Goal: Task Accomplishment & Management: Manage account settings

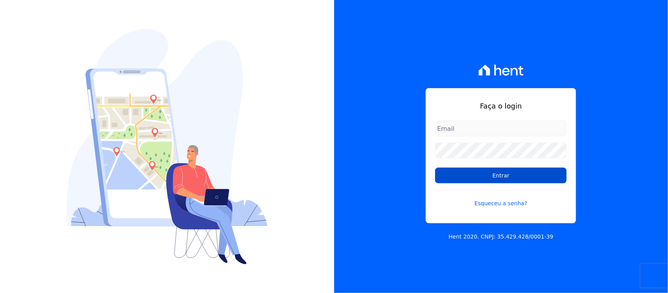
type input "nilda.moura@twtgrupo.com"
click at [497, 178] on input "Entrar" at bounding box center [500, 175] width 131 height 16
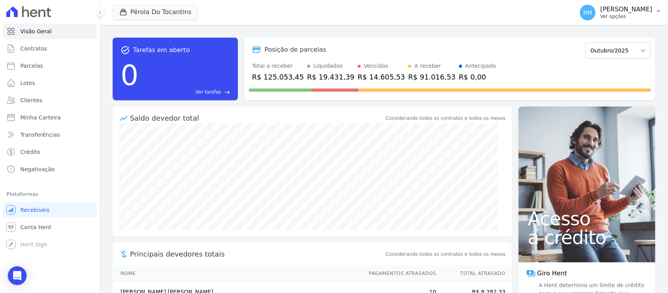
click at [654, 12] on button "NM Nilda Moura Ver opções" at bounding box center [620, 13] width 94 height 22
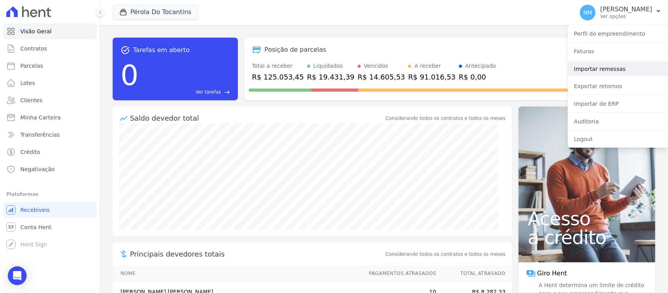
click at [609, 72] on link "Importar remessas" at bounding box center [618, 69] width 100 height 14
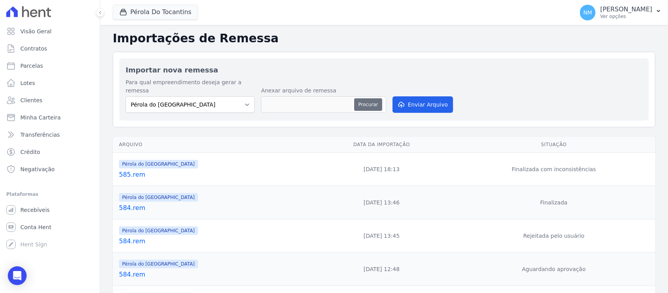
click at [366, 98] on button "Procurar" at bounding box center [368, 104] width 28 height 13
type input "586.rem"
click at [417, 96] on button "Enviar Arquivo" at bounding box center [422, 104] width 60 height 16
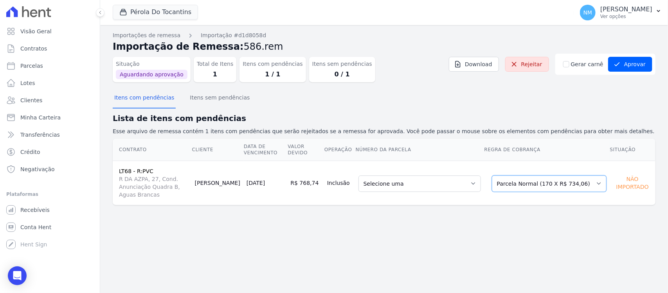
click at [597, 182] on select "Selecione uma Nova Parcela Avulsa Parcela Avulsa Existente Sinal (1 X R$ 3.000,…" at bounding box center [549, 183] width 115 height 16
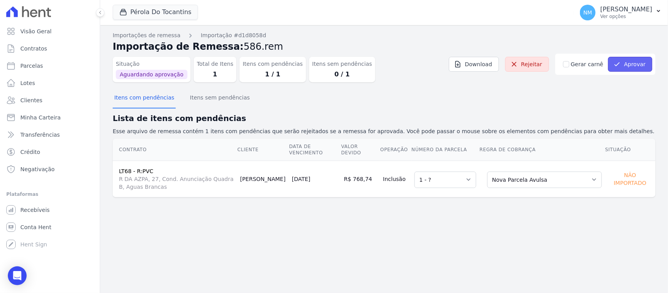
click at [626, 63] on button "Aprovar" at bounding box center [630, 64] width 44 height 15
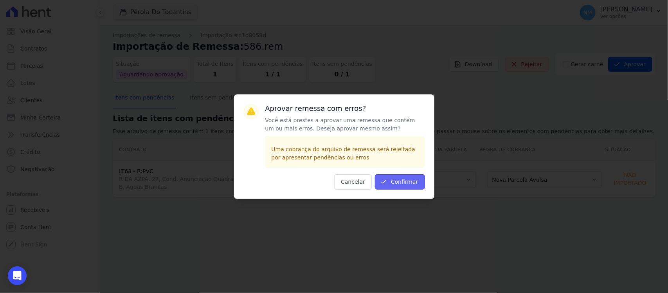
click at [419, 181] on button "Confirmar" at bounding box center [400, 181] width 50 height 15
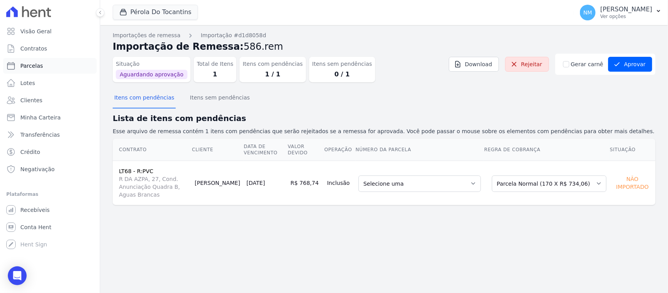
click at [53, 66] on link "Parcelas" at bounding box center [49, 66] width 93 height 16
select select
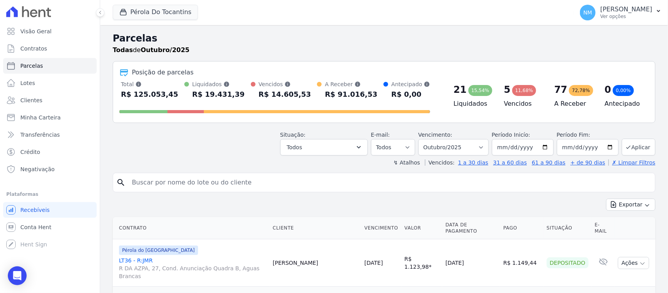
click at [42, 70] on link "Parcelas" at bounding box center [49, 66] width 93 height 16
click at [151, 183] on input "search" at bounding box center [389, 182] width 525 height 16
select select
click at [151, 183] on input "search" at bounding box center [389, 182] width 525 height 16
type input "adriana"
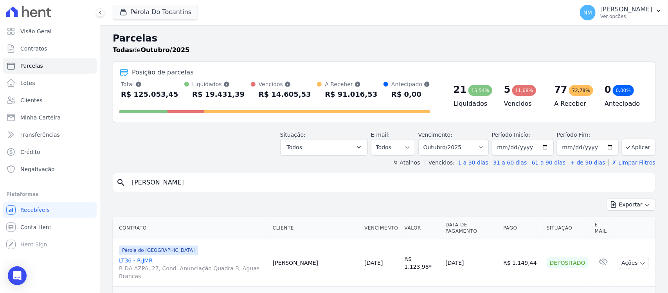
select select
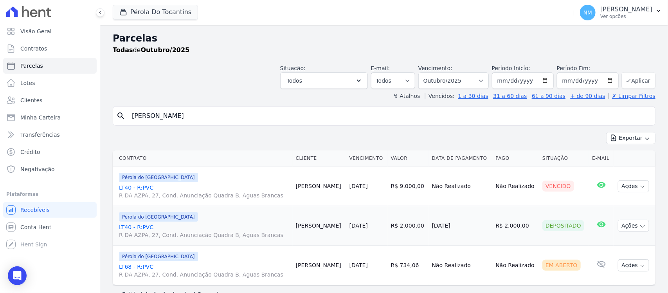
click at [138, 264] on link "LT68 - R:PVC R DA AZPA, 27, Cond. Anunciação Quadra B, Aguas Brancas" at bounding box center [204, 270] width 171 height 16
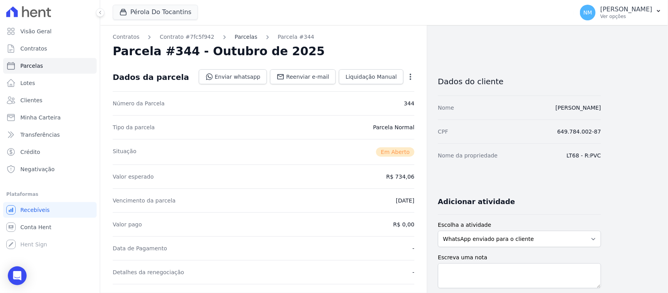
click at [235, 38] on link "Parcelas" at bounding box center [246, 37] width 23 height 8
click at [247, 74] on link "Enviar whatsapp" at bounding box center [233, 76] width 68 height 15
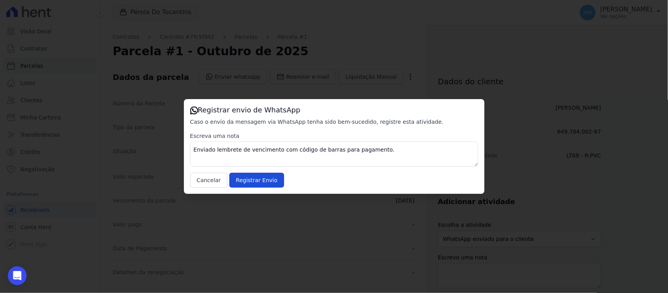
drag, startPoint x: 259, startPoint y: 181, endPoint x: 358, endPoint y: 72, distance: 147.3
click at [260, 180] on input "Registrar Envio" at bounding box center [256, 179] width 55 height 15
